Goal: Use online tool/utility

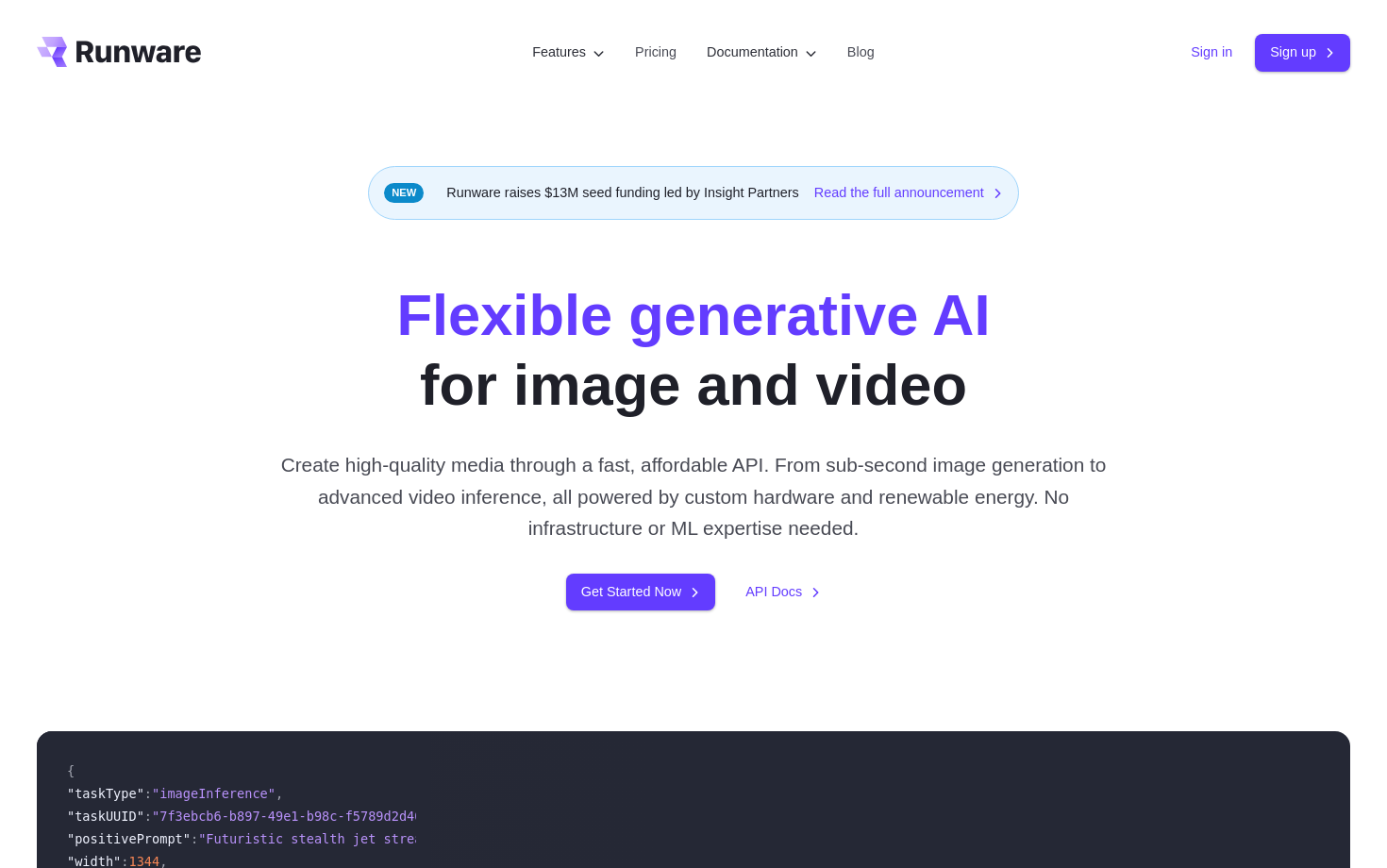
click at [1204, 51] on link "Sign in" at bounding box center [1211, 53] width 42 height 21
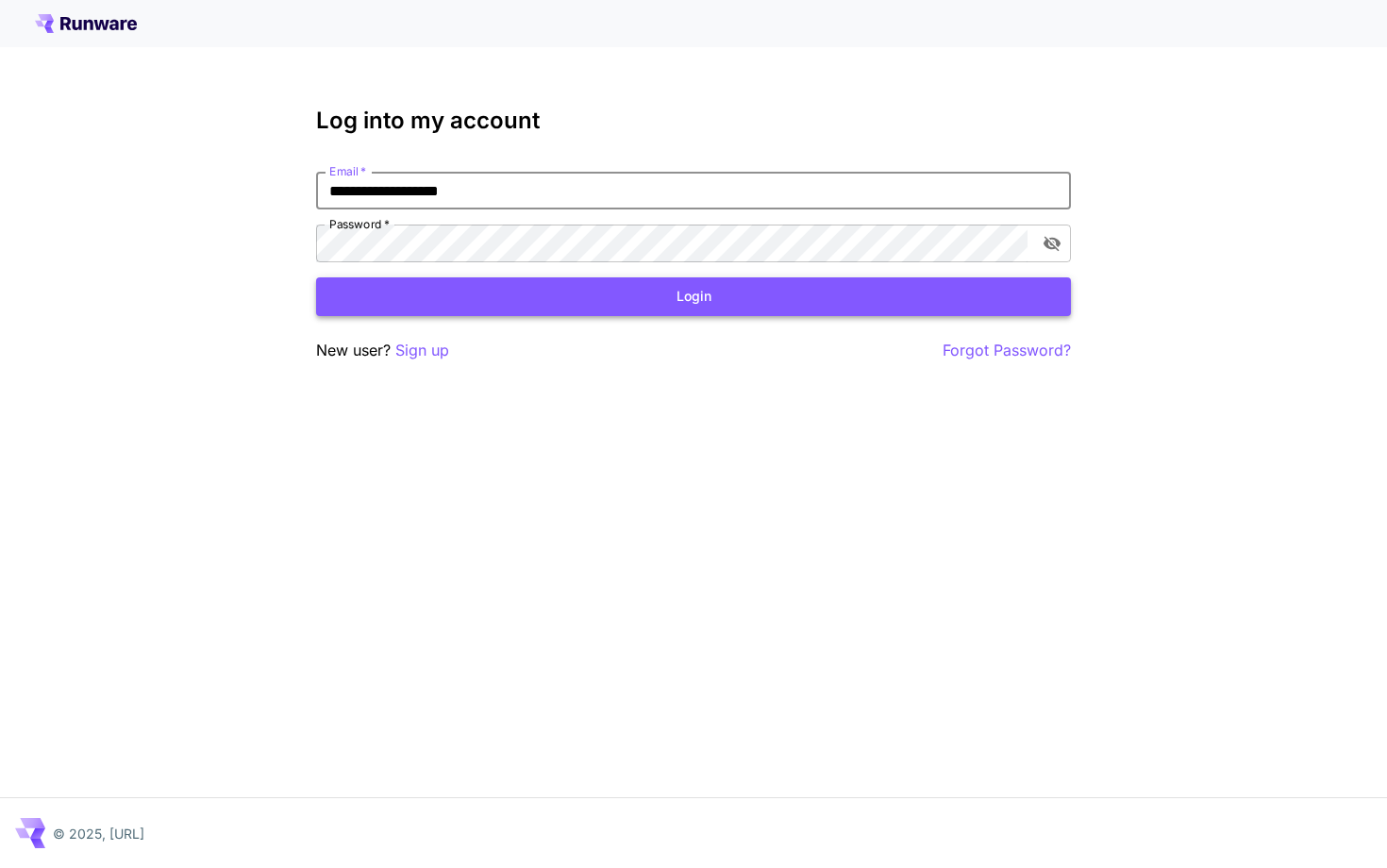
click at [732, 290] on button "Login" at bounding box center [694, 297] width 755 height 39
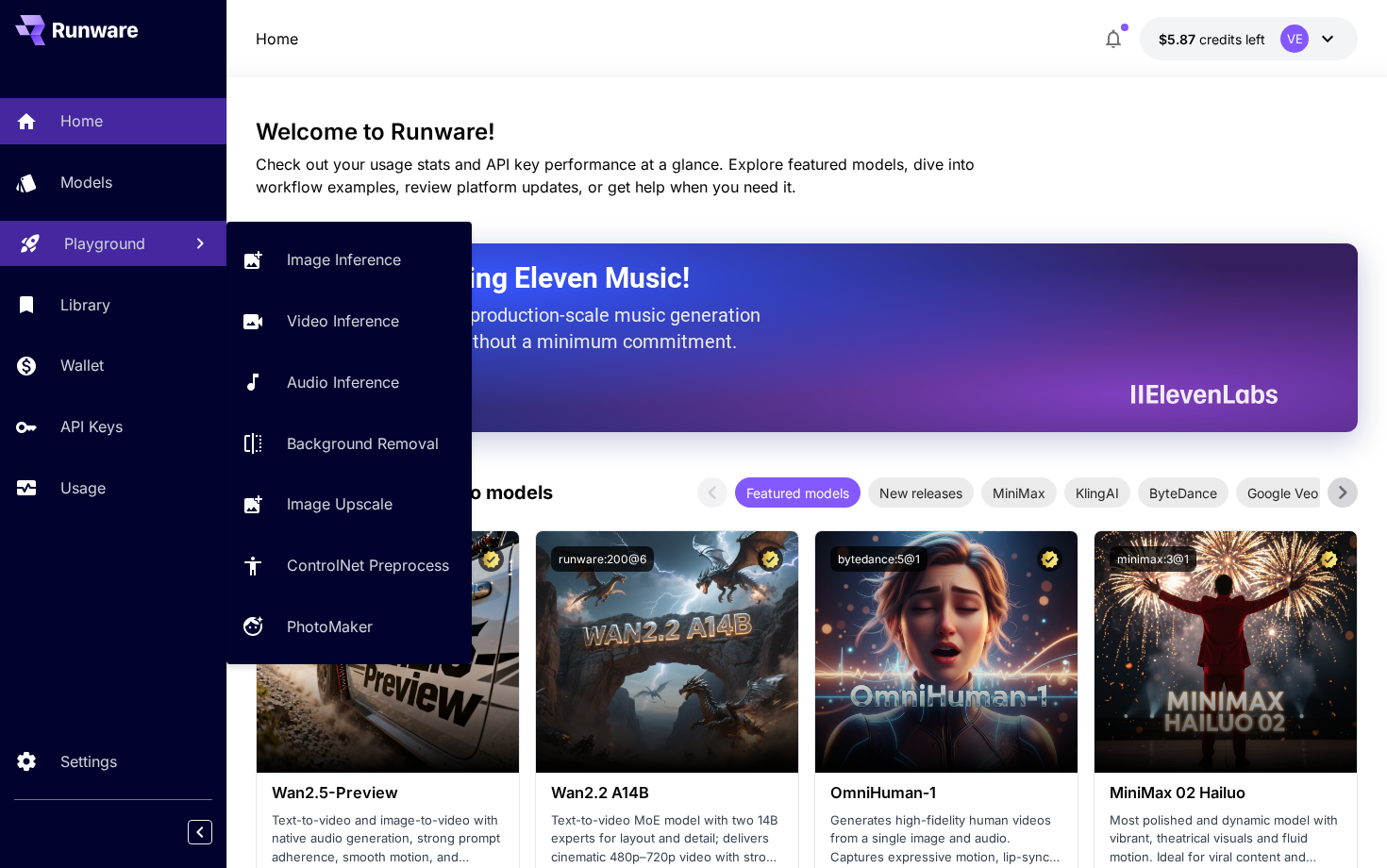
click at [79, 239] on p "Playground" at bounding box center [105, 243] width 81 height 22
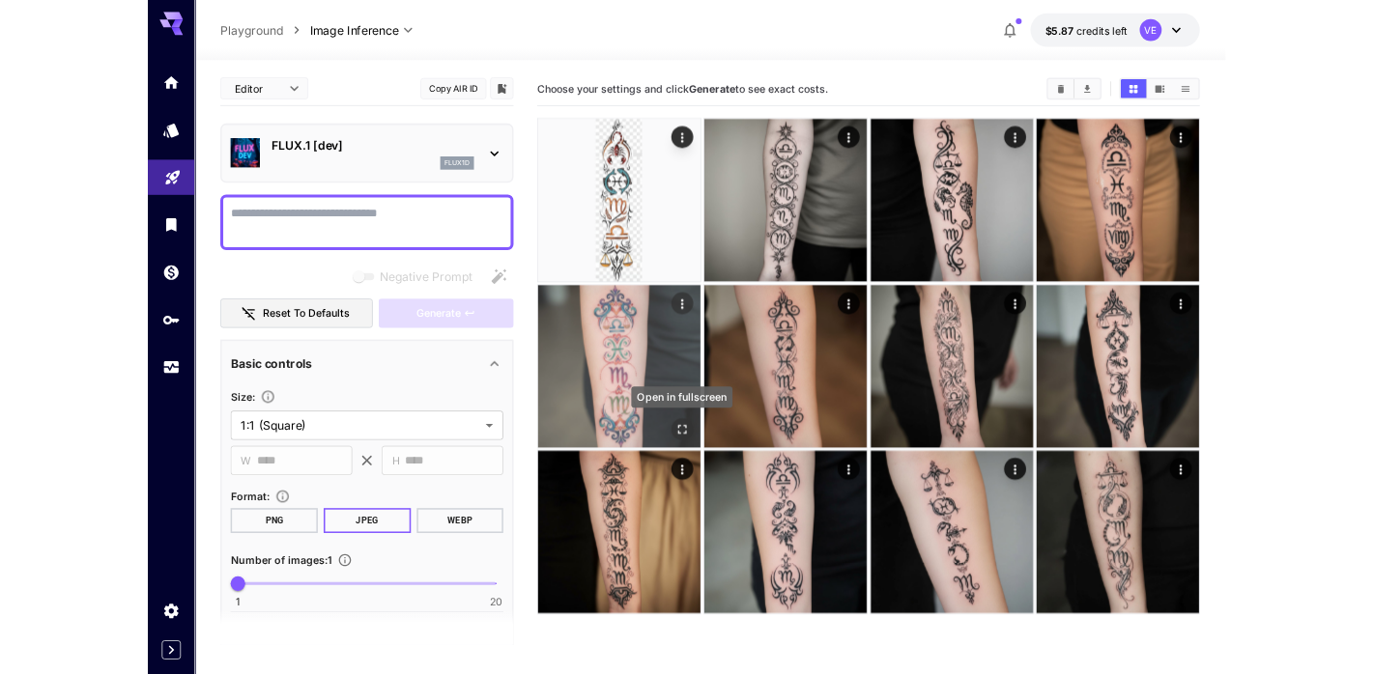
scroll to position [153, 0]
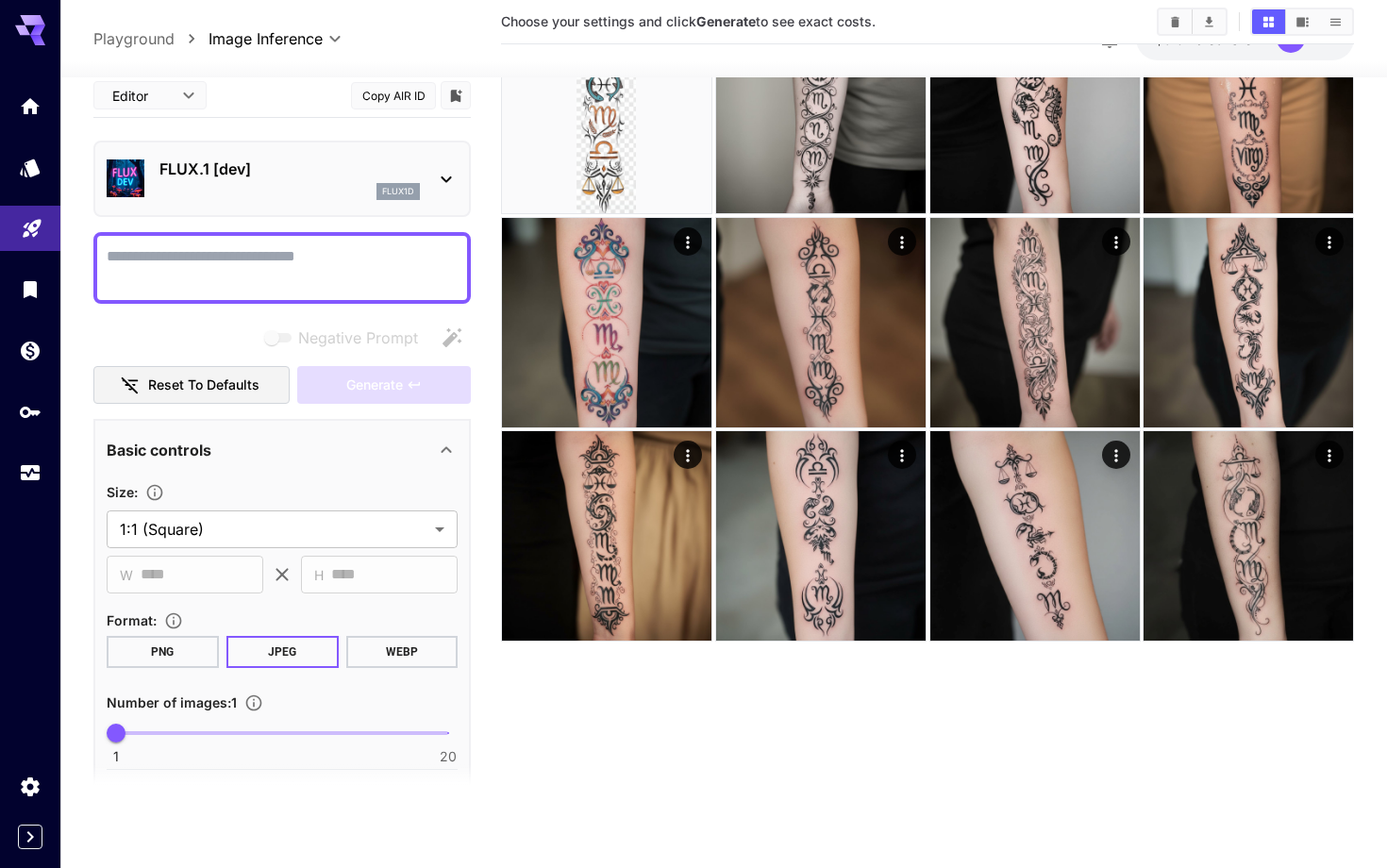
click at [325, 260] on textarea "Negative Prompt" at bounding box center [281, 268] width 351 height 45
click at [342, 272] on textarea "Negative Prompt" at bounding box center [281, 268] width 351 height 45
click at [387, 336] on span "Negative Prompt" at bounding box center [357, 337] width 120 height 22
click at [178, 260] on textarea "Negative Prompt" at bounding box center [281, 268] width 351 height 45
